Goal: Task Accomplishment & Management: Complete application form

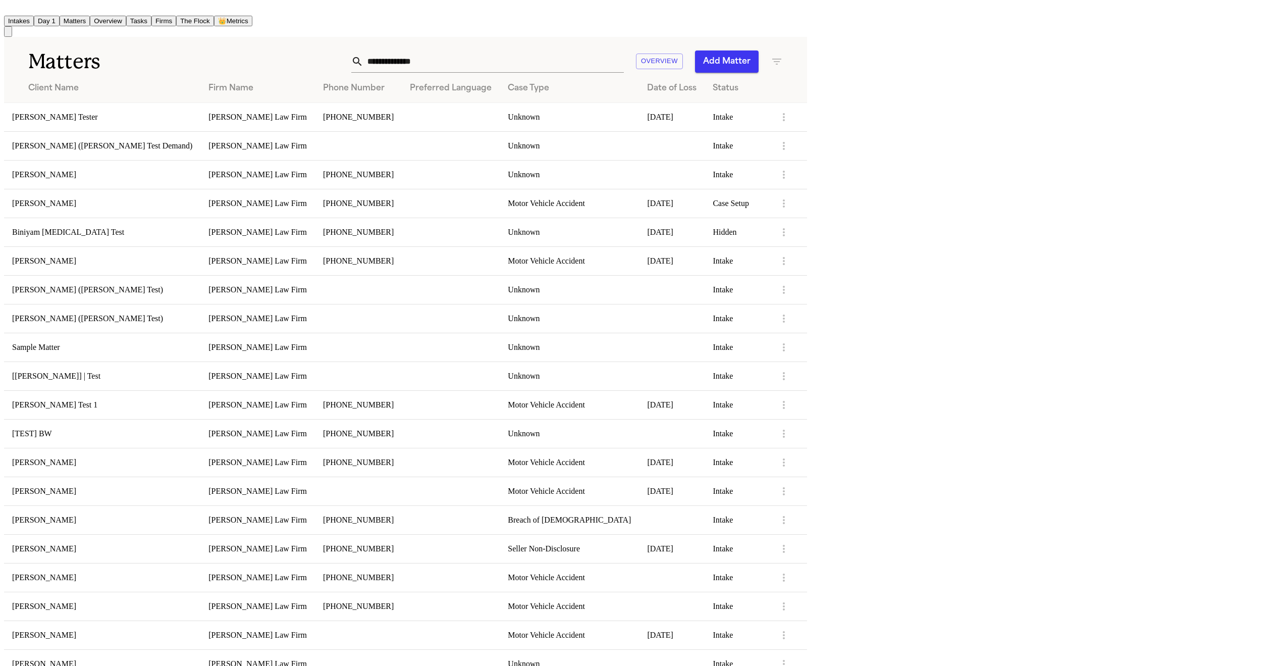
click at [364, 53] on button "Add Matter" at bounding box center [727, 61] width 64 height 22
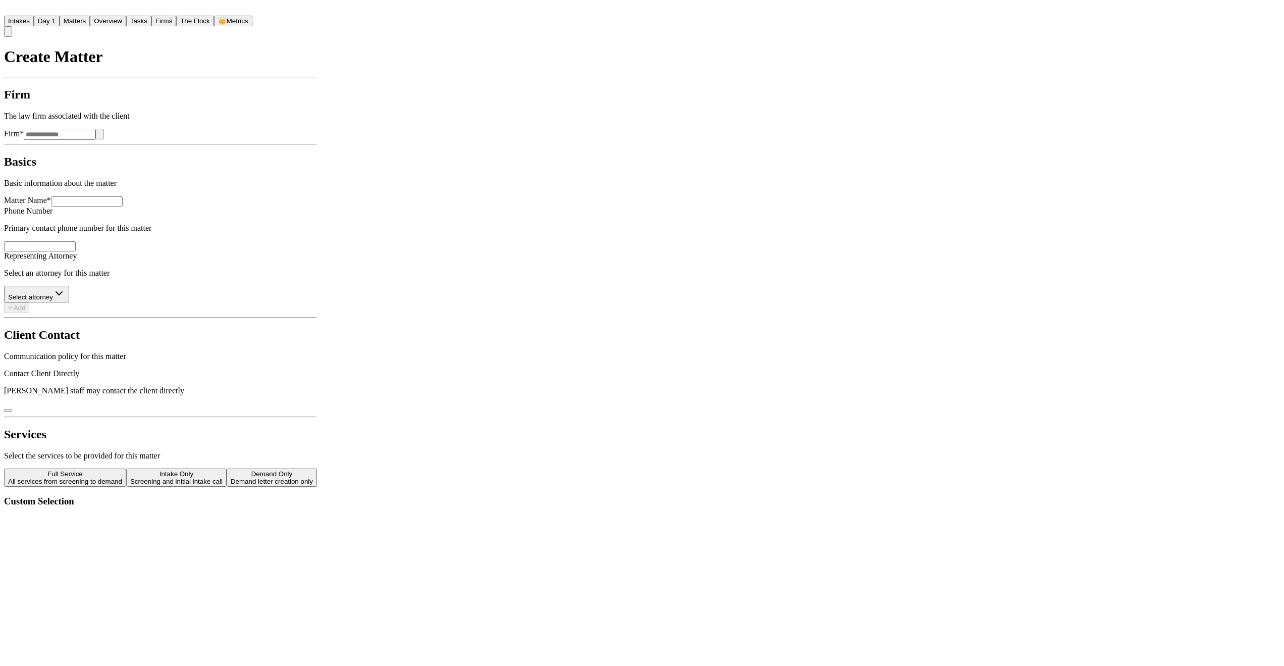
click at [95, 130] on input "Firm *" at bounding box center [60, 135] width 72 height 10
click at [99, 136] on icon "button" at bounding box center [99, 136] width 0 height 0
type input "**********"
drag, startPoint x: 867, startPoint y: 194, endPoint x: 856, endPoint y: 197, distance: 11.0
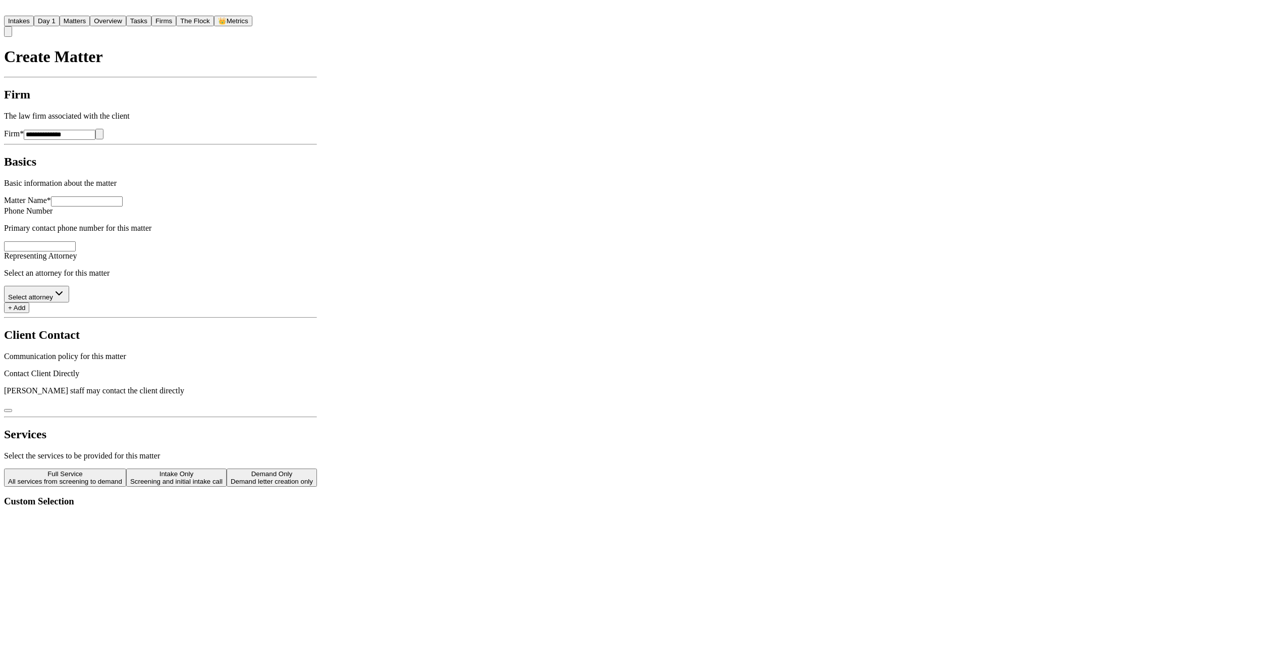
drag, startPoint x: 369, startPoint y: 203, endPoint x: 200, endPoint y: 88, distance: 204.5
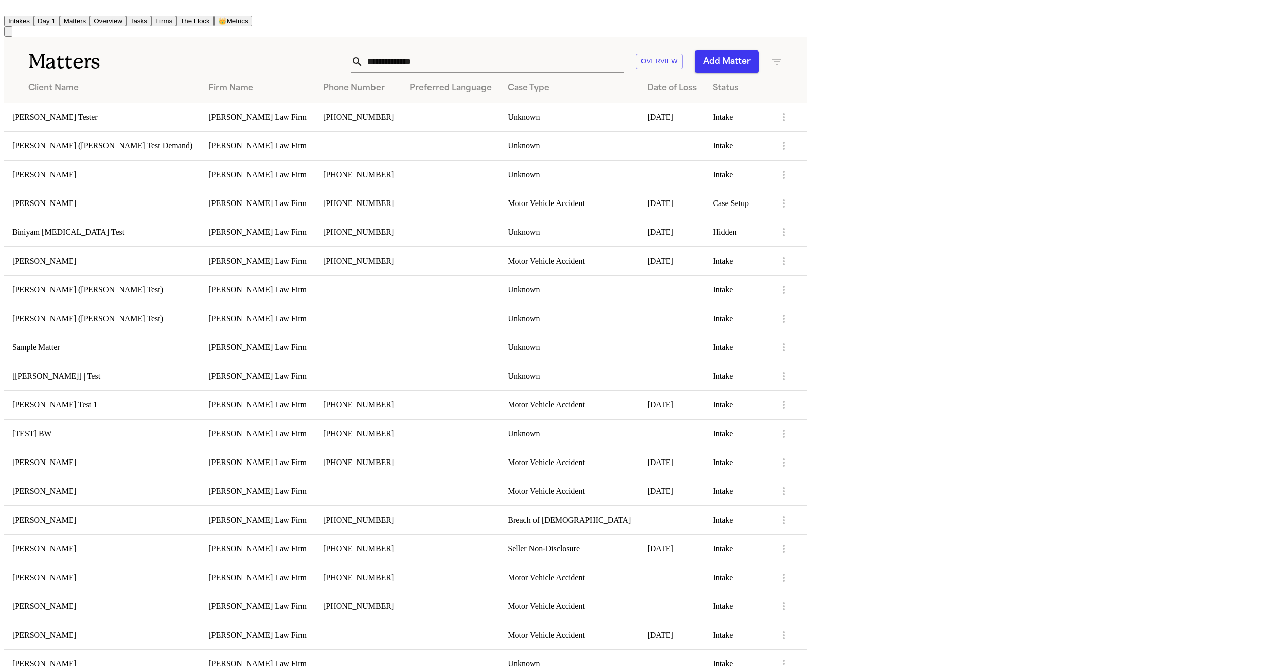
scroll to position [5, 0]
click at [34, 19] on button "Intakes" at bounding box center [19, 21] width 30 height 11
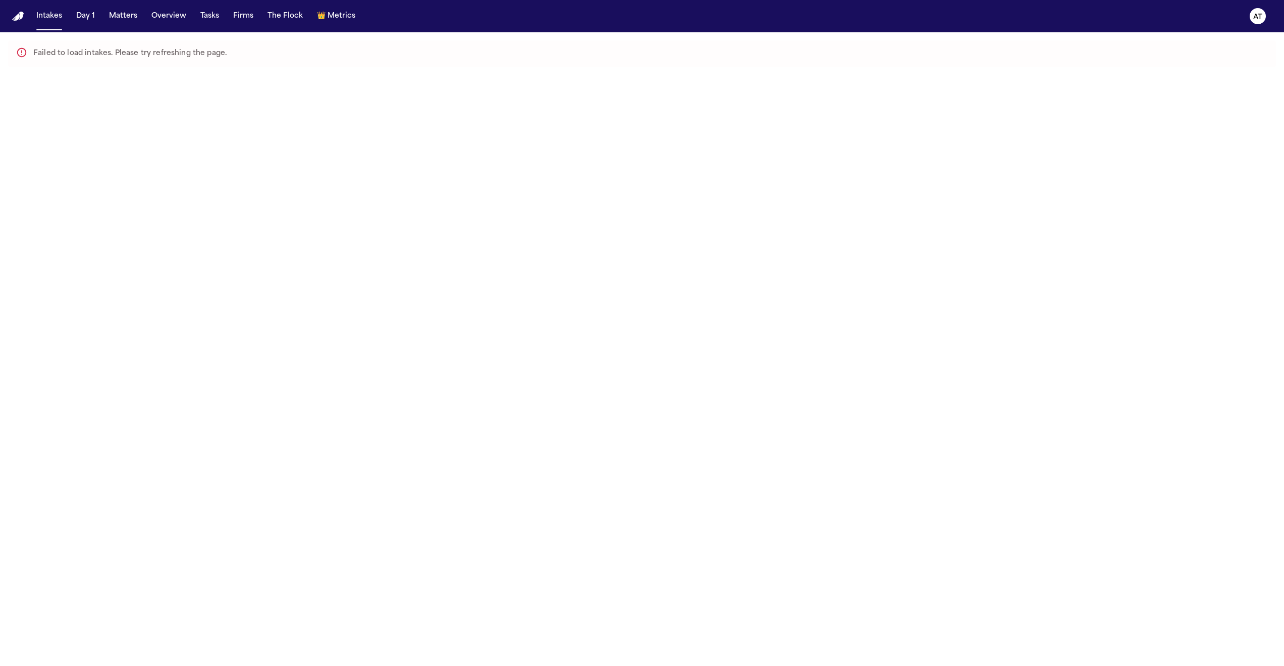
click at [13, 21] on img "Home" at bounding box center [18, 17] width 12 height 10
